Goal: Task Accomplishment & Management: Use online tool/utility

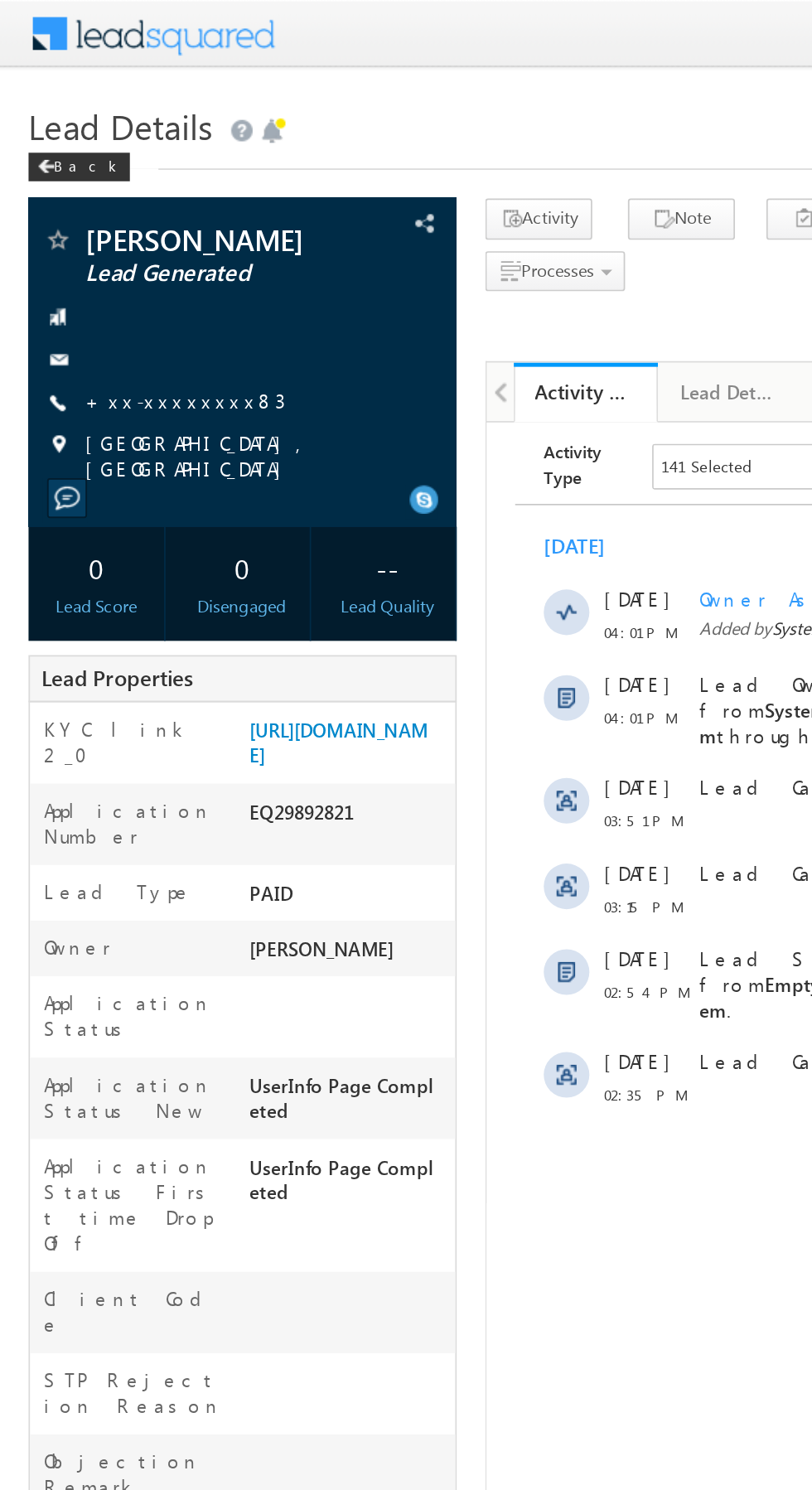
click at [90, 232] on link "+xx-xxxxxxxx83" at bounding box center [108, 232] width 116 height 14
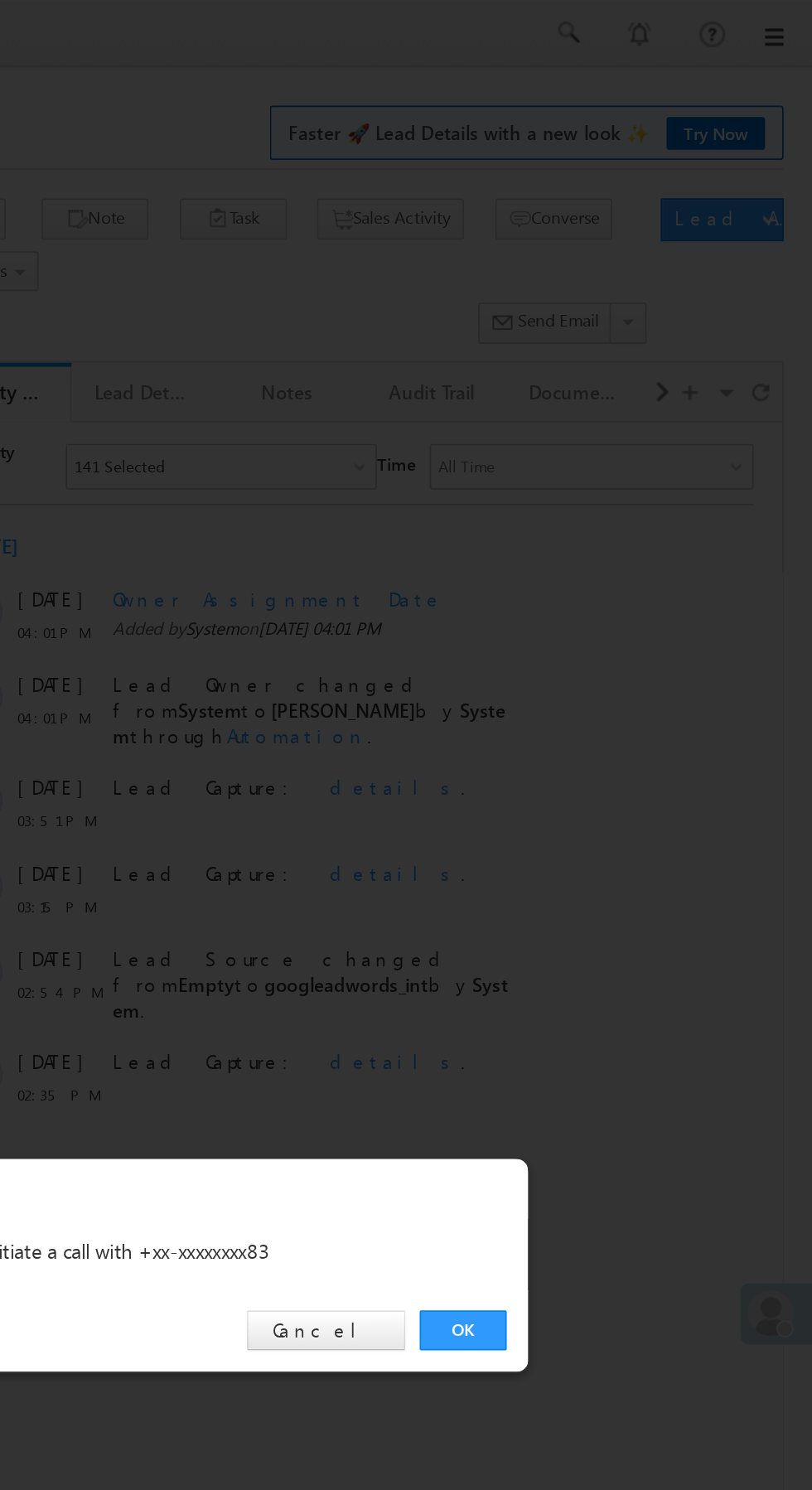
click at [605, 777] on link "OK" at bounding box center [609, 772] width 51 height 23
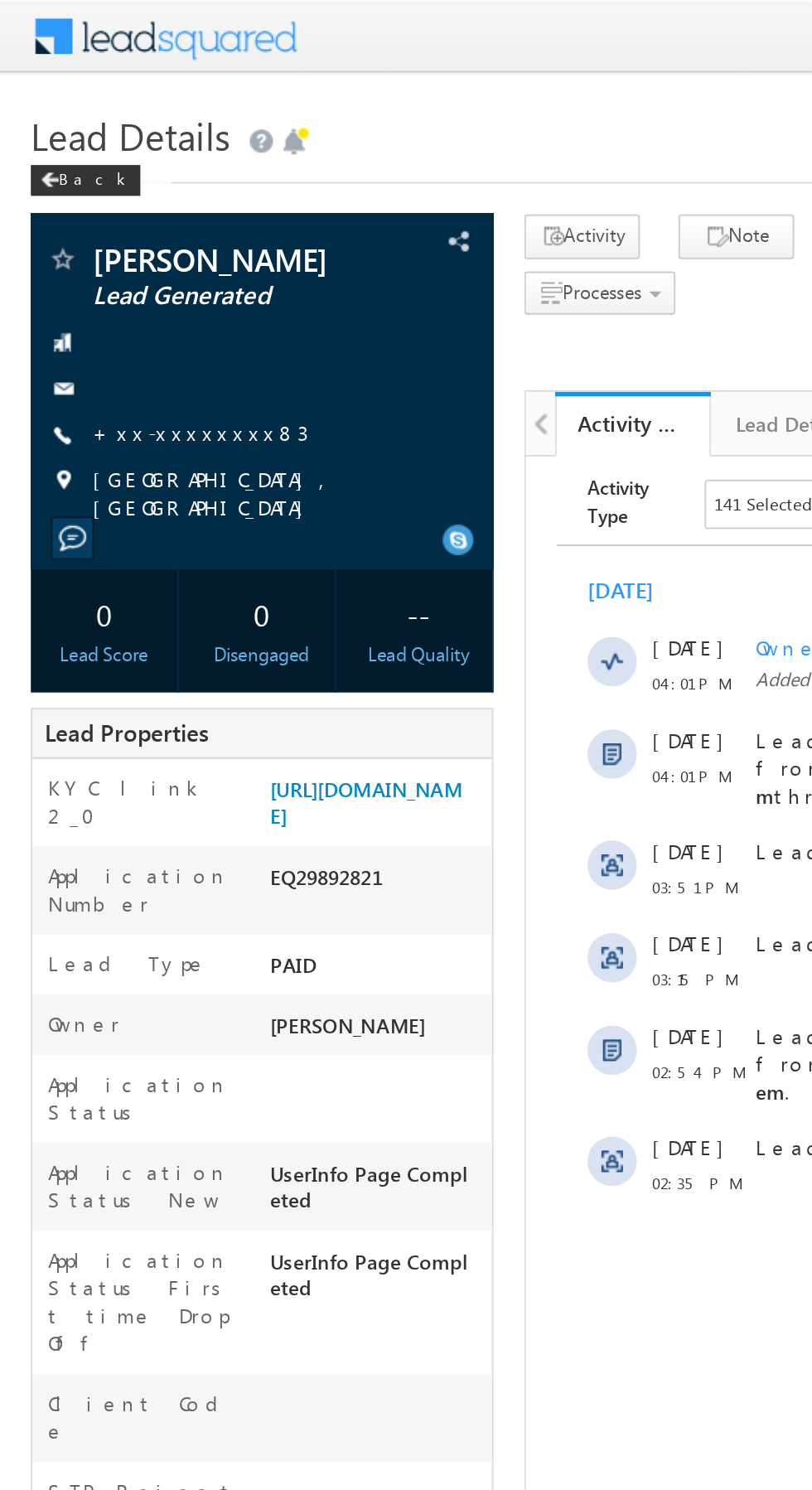
click at [94, 235] on link "+xx-xxxxxxxx83" at bounding box center [108, 232] width 116 height 14
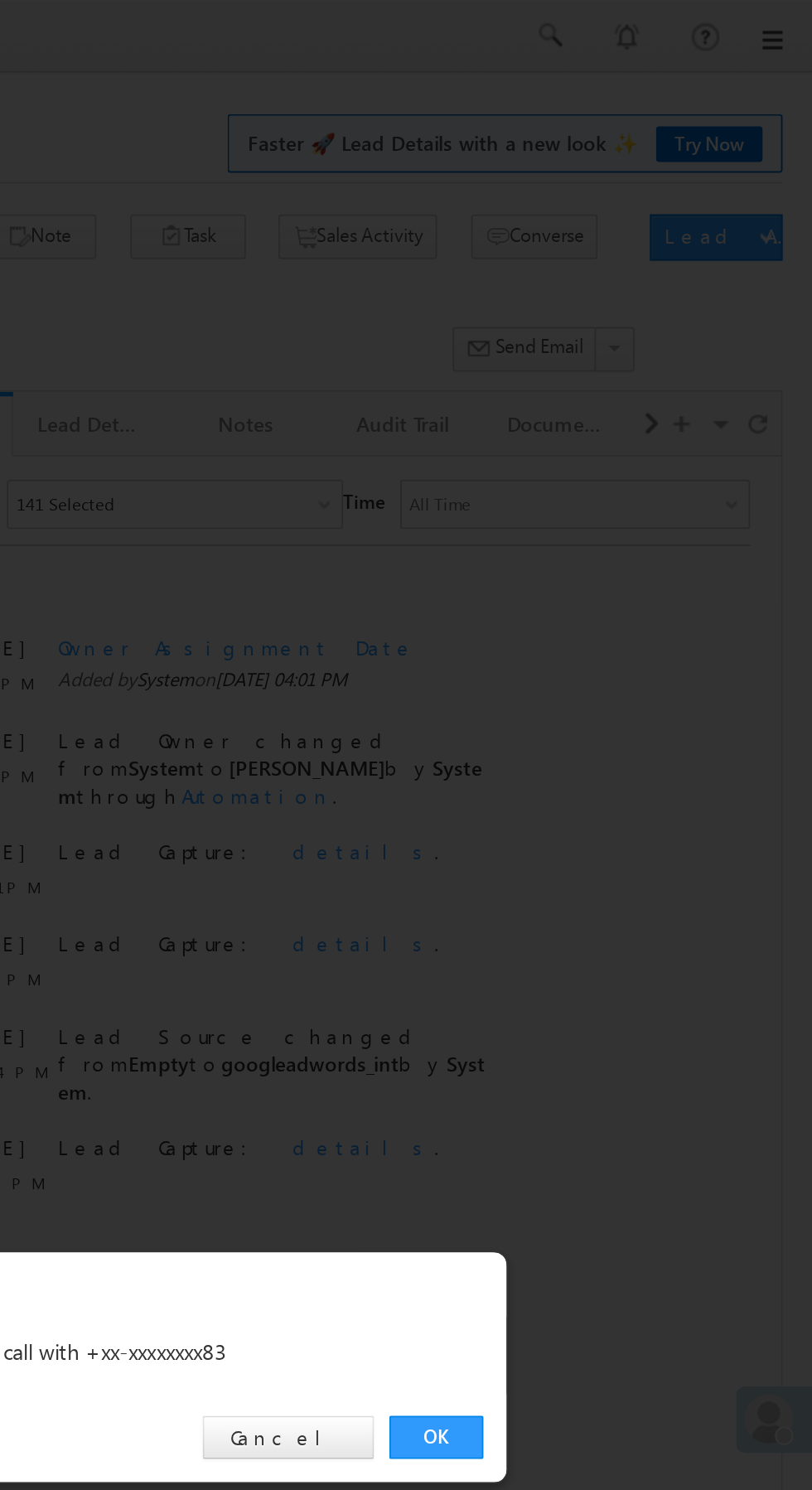
click at [619, 772] on link "OK" at bounding box center [609, 772] width 51 height 23
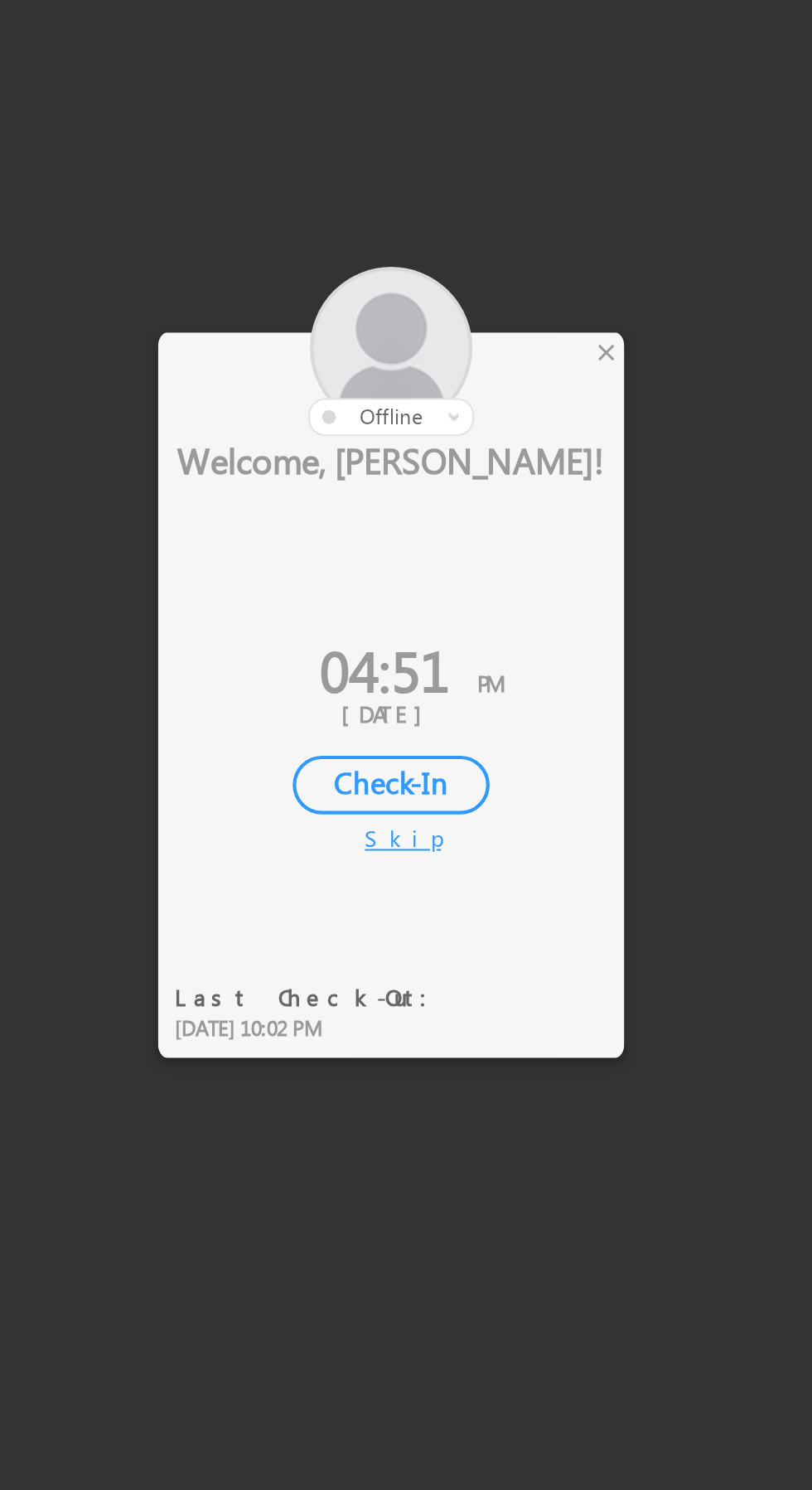
click at [477, 621] on div "×" at bounding box center [478, 622] width 18 height 18
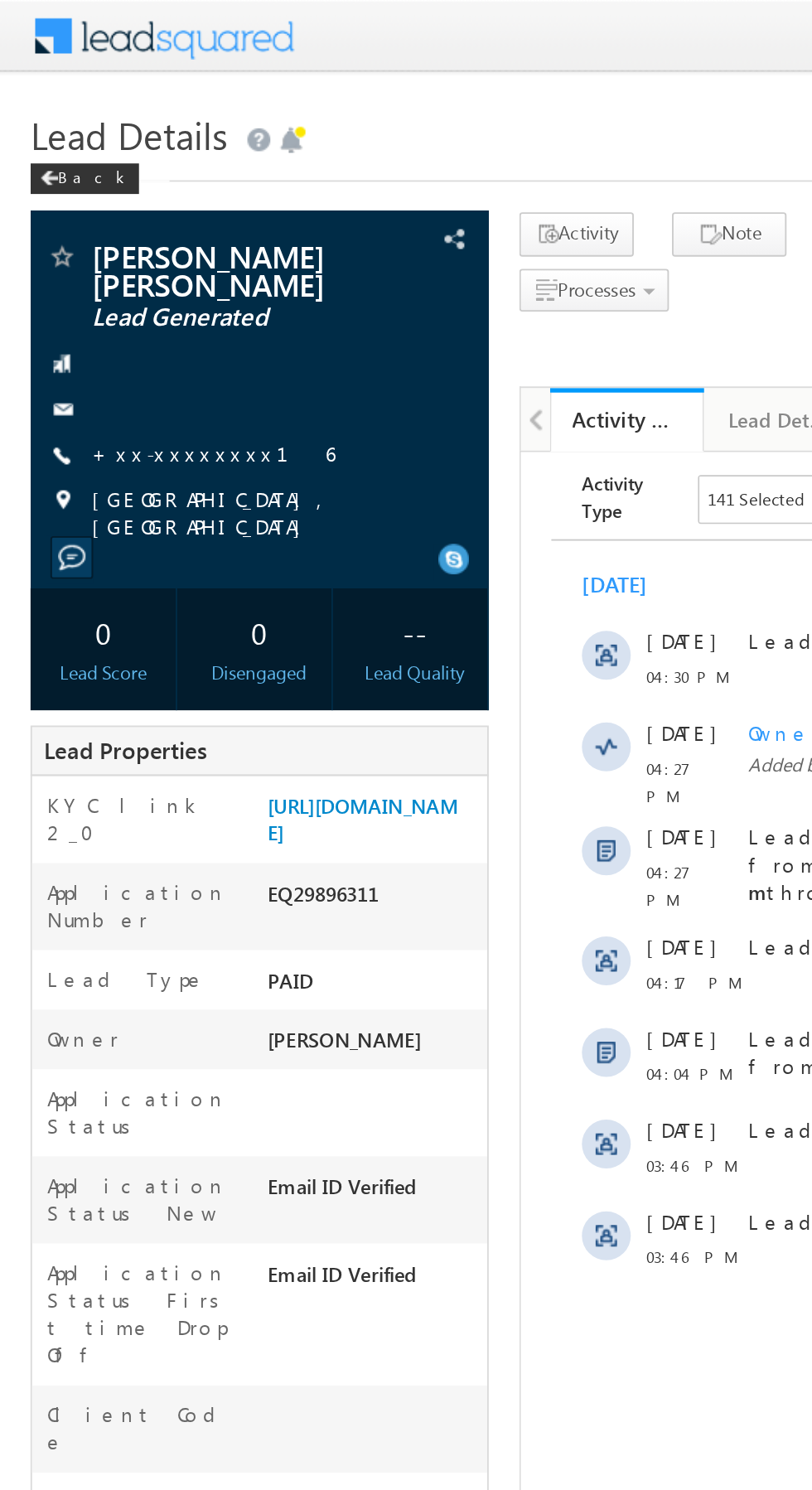
click at [100, 238] on link "+xx-xxxxxxxx16" at bounding box center [115, 245] width 132 height 14
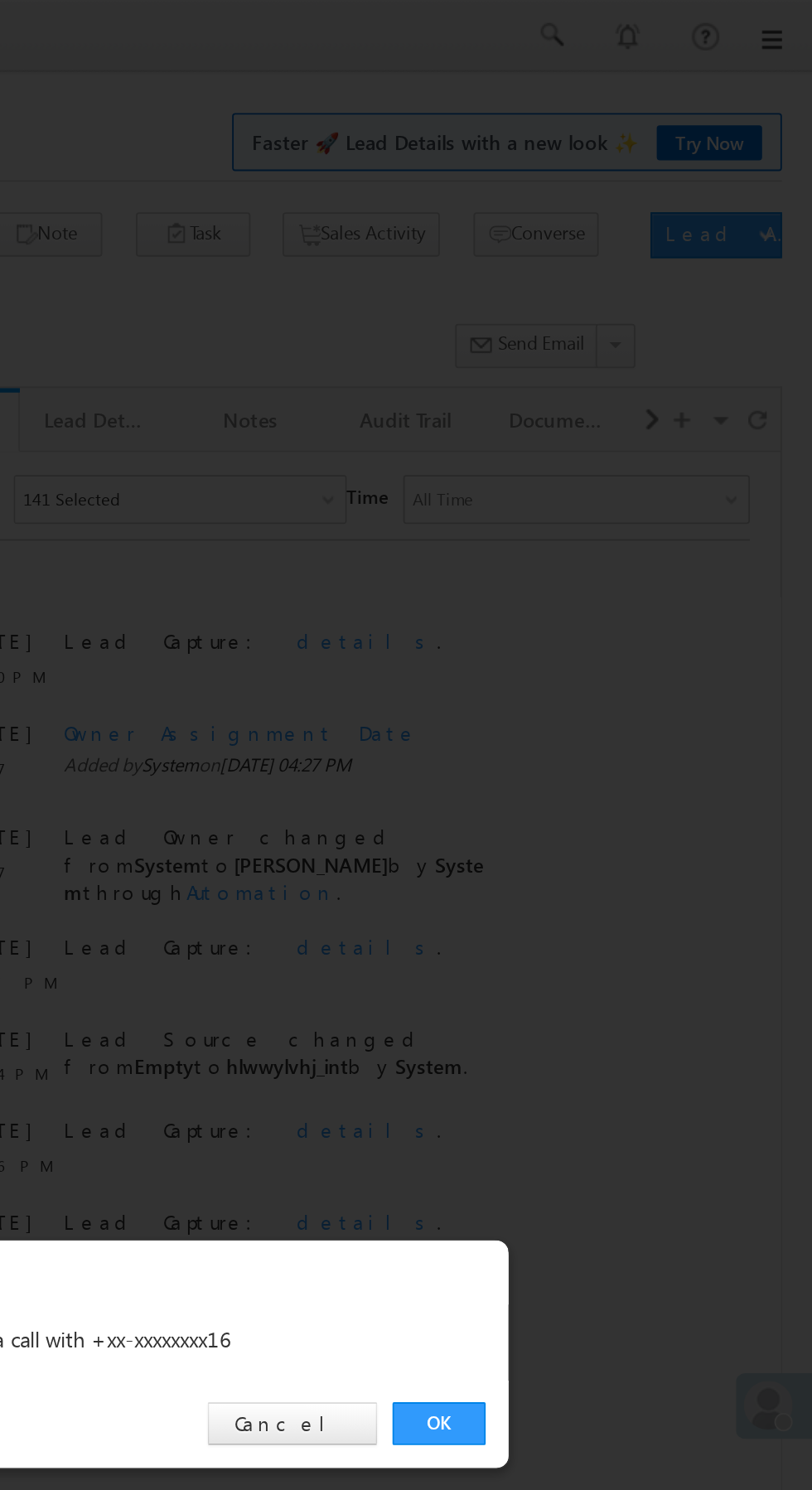
click at [607, 770] on link "OK" at bounding box center [609, 772] width 51 height 23
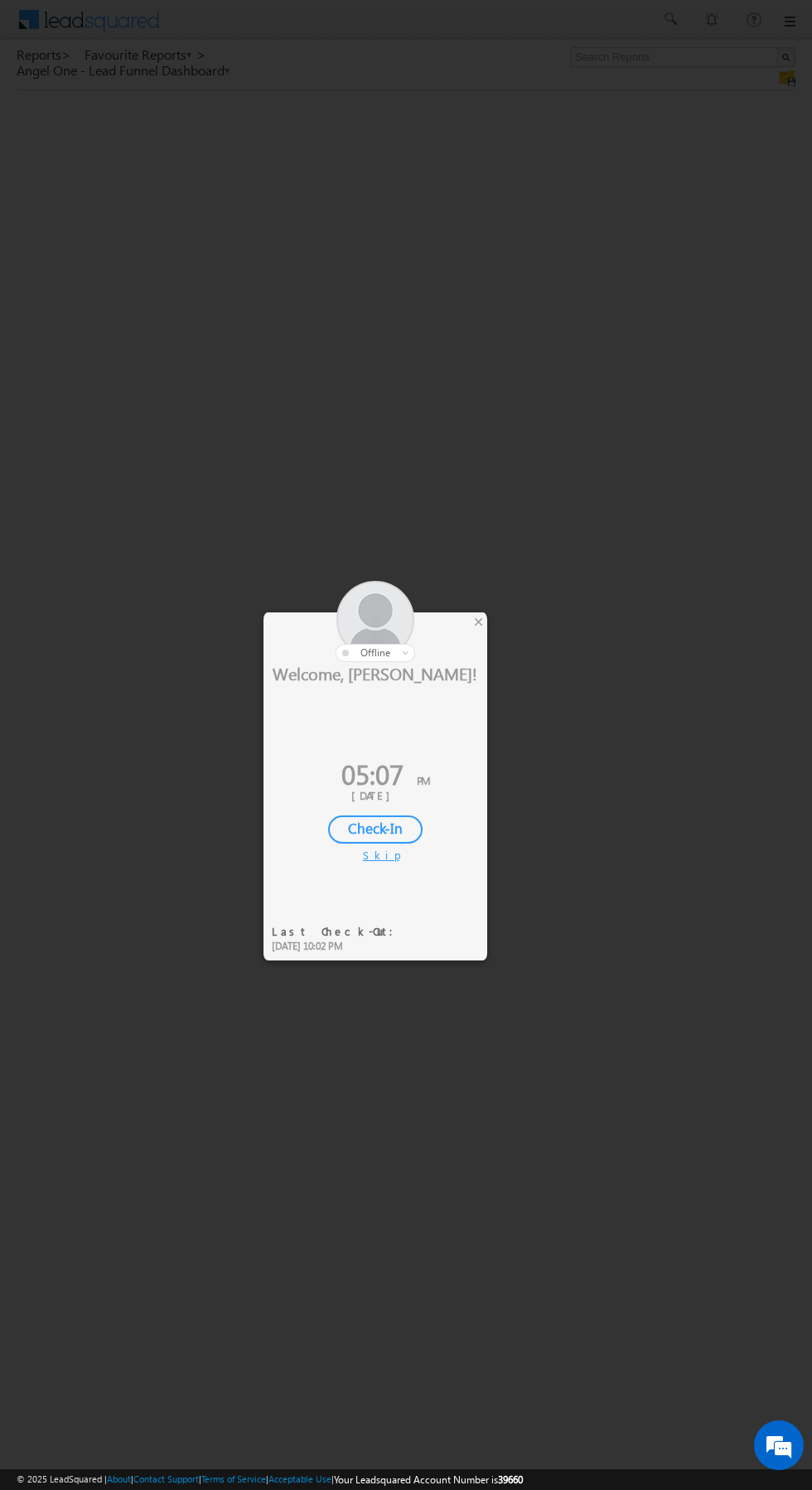
click at [540, 416] on div at bounding box center [406, 745] width 812 height 1490
click at [467, 609] on div at bounding box center [375, 622] width 224 height 81
click at [477, 632] on div at bounding box center [375, 622] width 224 height 81
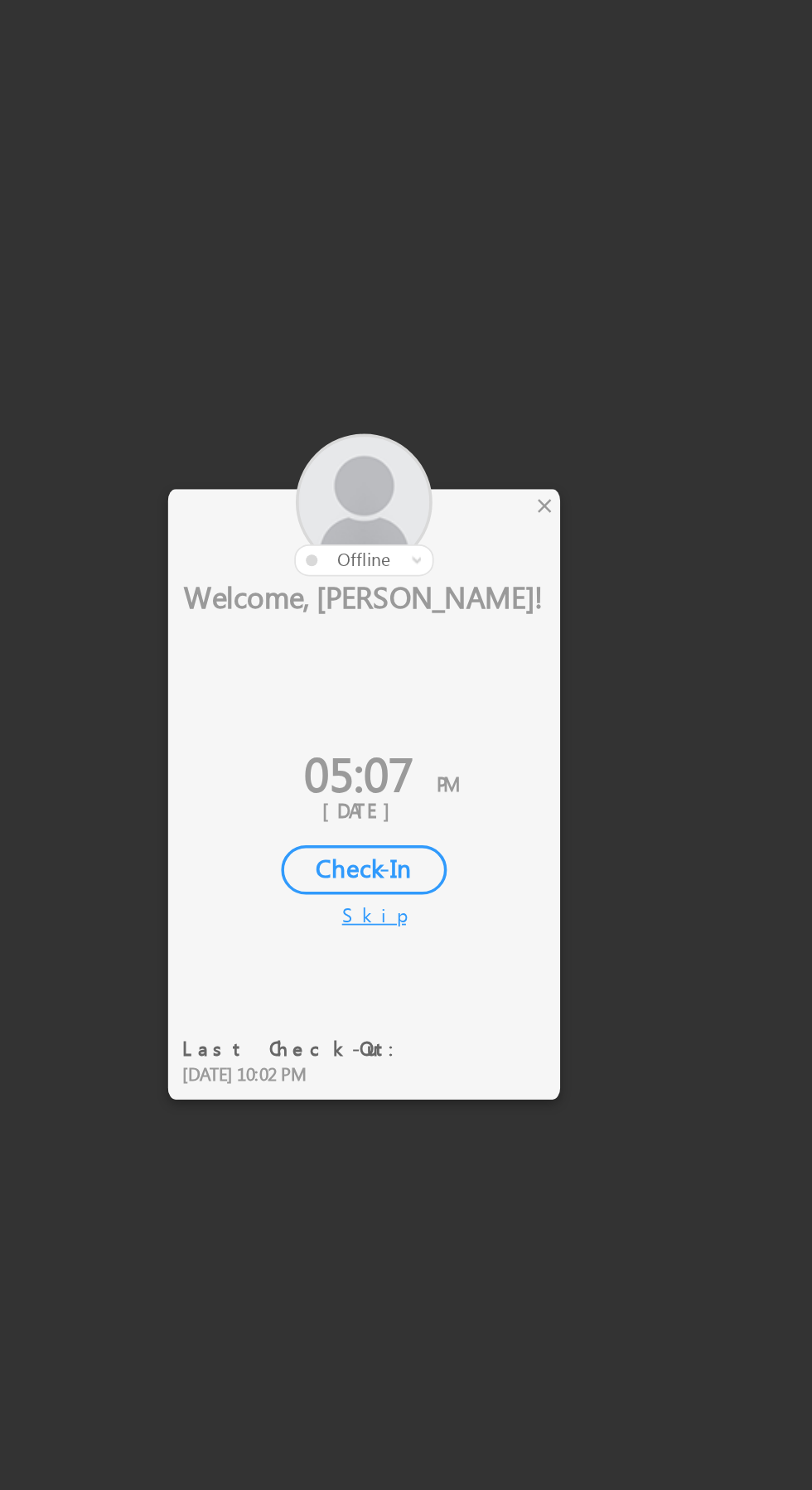
click at [479, 624] on div "×" at bounding box center [478, 622] width 18 height 18
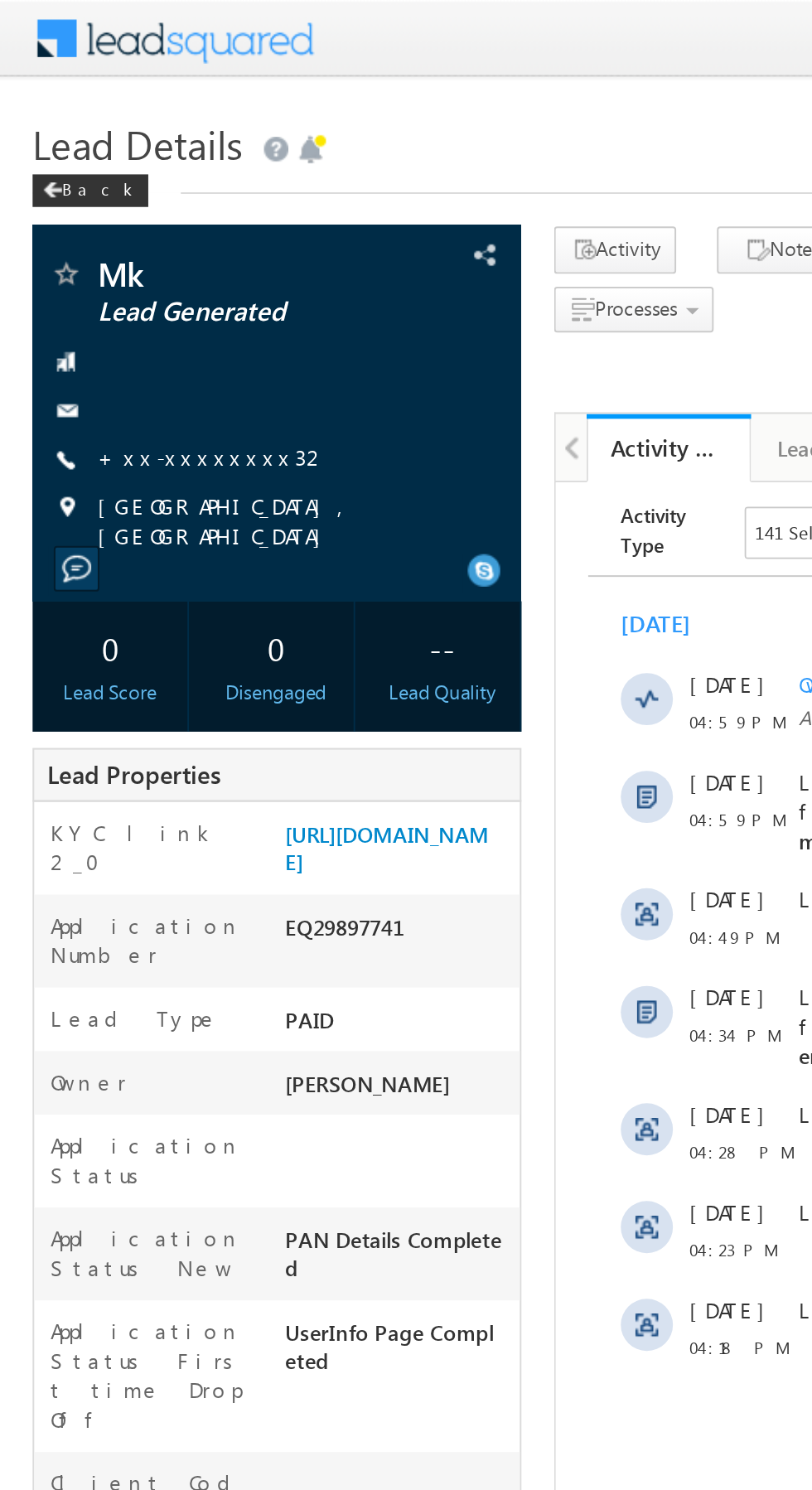
click at [101, 236] on link "+xx-xxxxxxxx32" at bounding box center [108, 232] width 117 height 14
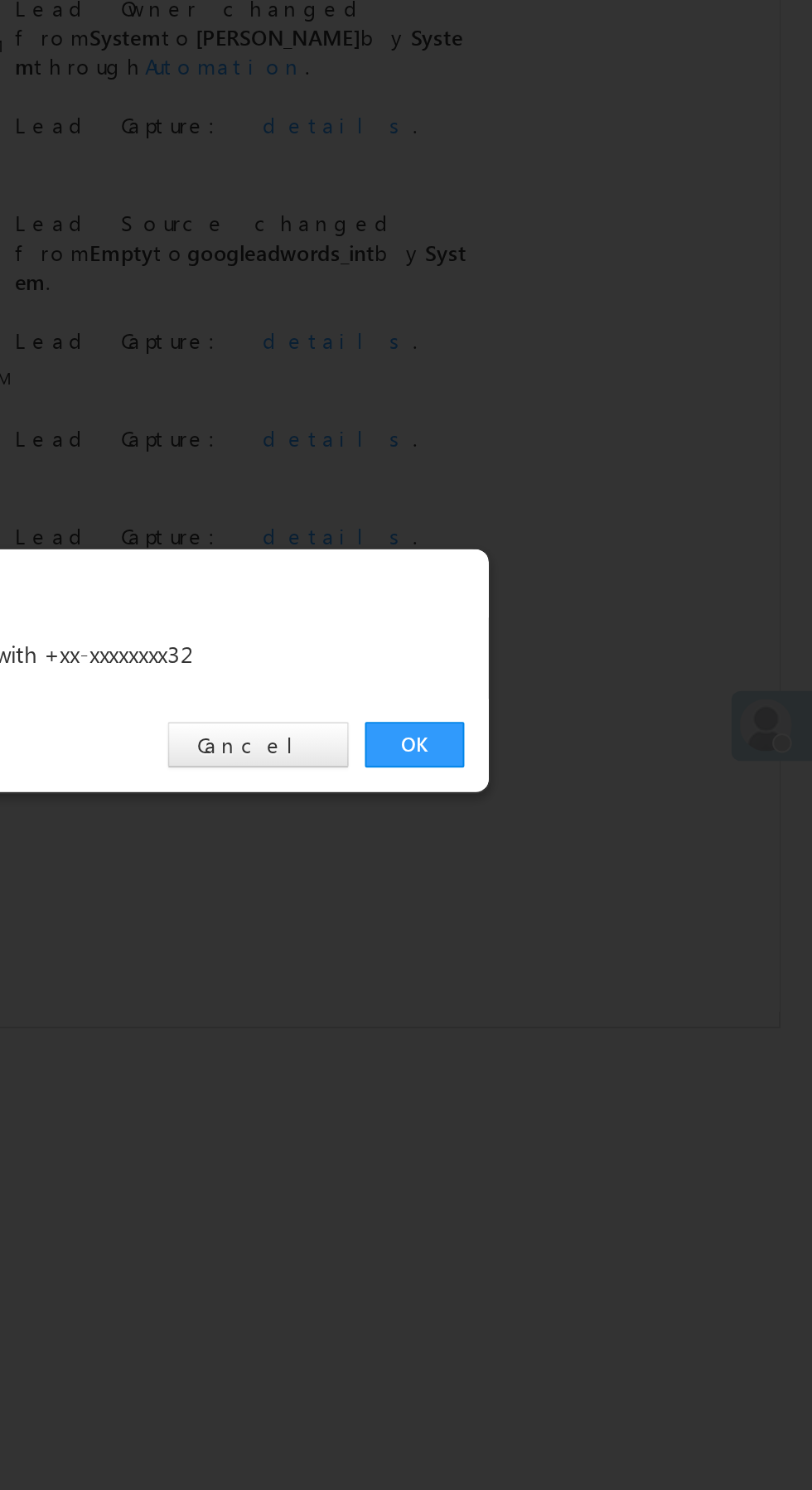
click at [602, 779] on link "OK" at bounding box center [609, 772] width 51 height 23
